Goal: Transaction & Acquisition: Subscribe to service/newsletter

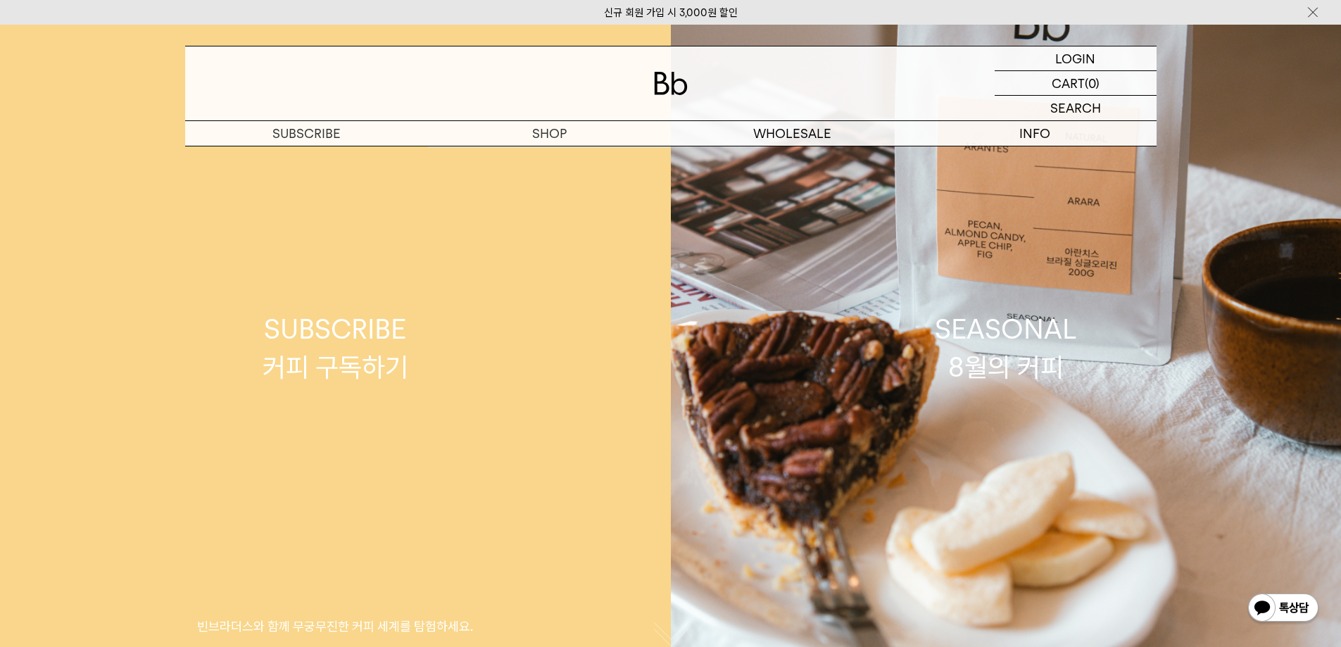
click at [550, 158] on link "SUBSCRIBE 커피 구독하기 빈브라더스와 함께 무궁무진한 커피 세계를 탐험하세요." at bounding box center [335, 348] width 671 height 647
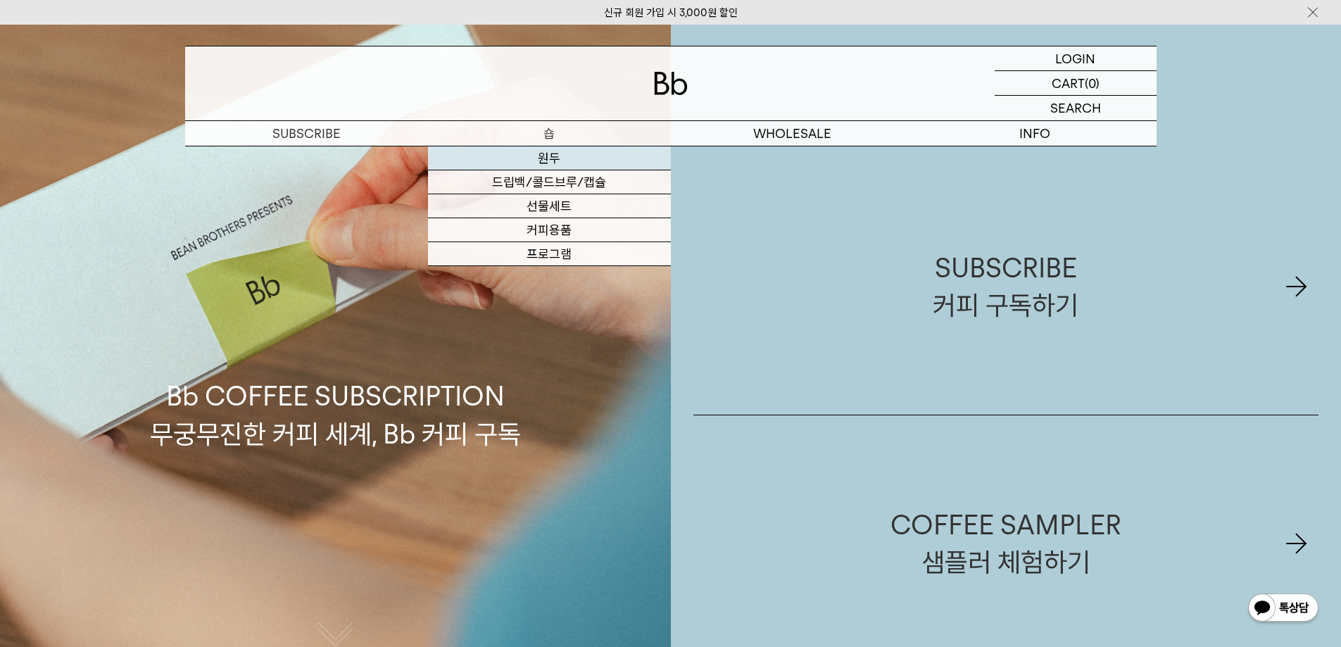
click at [547, 157] on link "원두" at bounding box center [549, 158] width 243 height 24
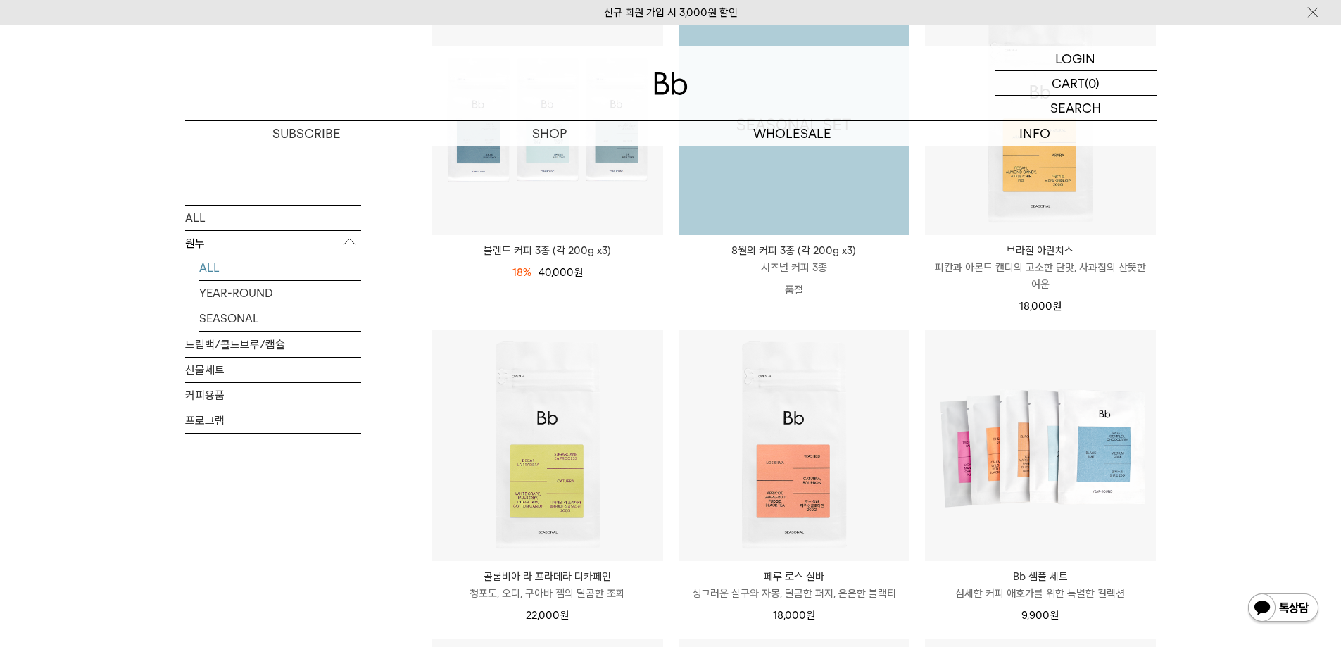
scroll to position [282, 0]
